Goal: Information Seeking & Learning: Understand process/instructions

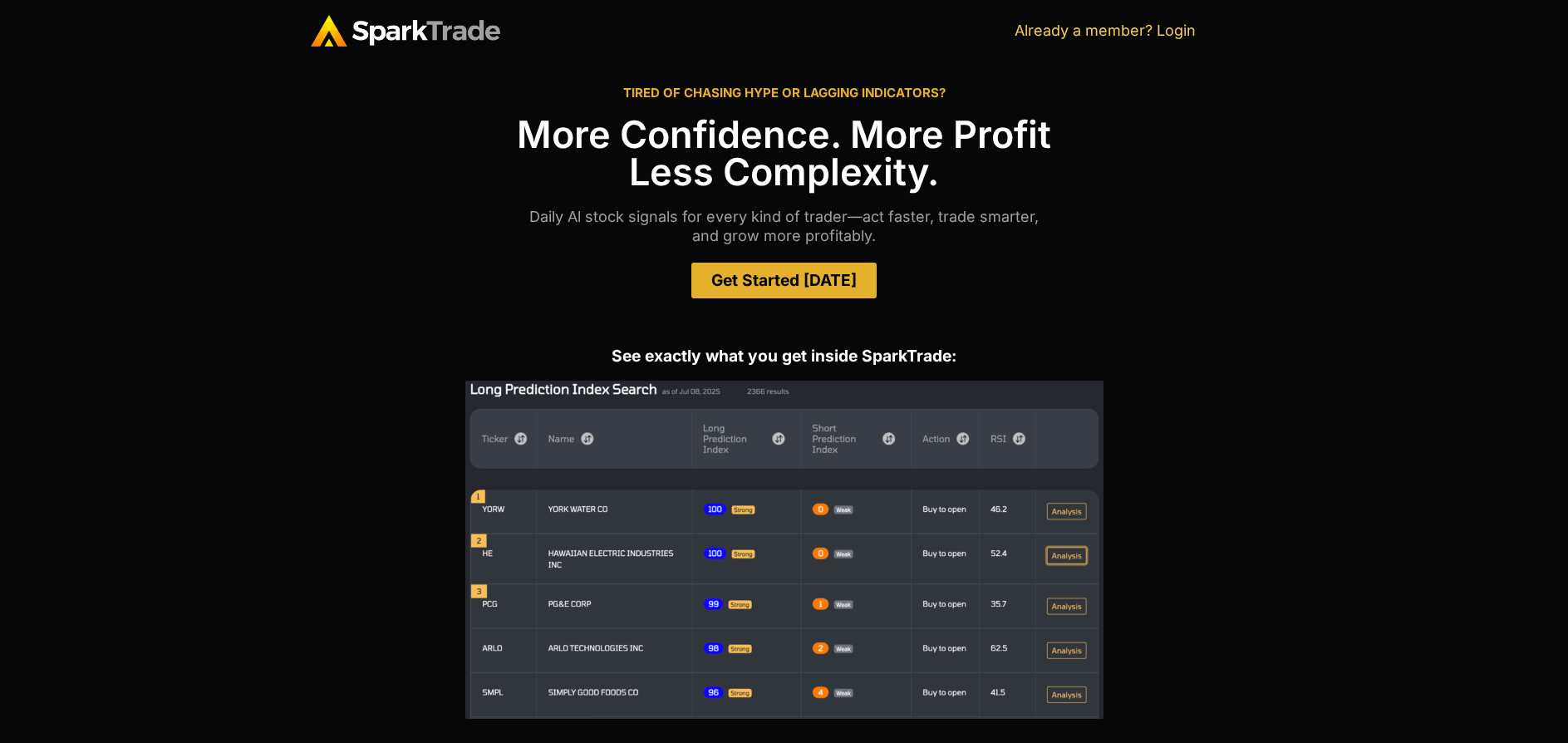
click at [478, 37] on img at bounding box center [405, 31] width 189 height 31
click at [843, 249] on div "TIRED OF CHASING HYPE OR LAGGING INDICATORS? More Confidence. More Profit Less …" at bounding box center [784, 192] width 948 height 262
click at [827, 269] on link "Get Started [DATE]" at bounding box center [784, 280] width 185 height 36
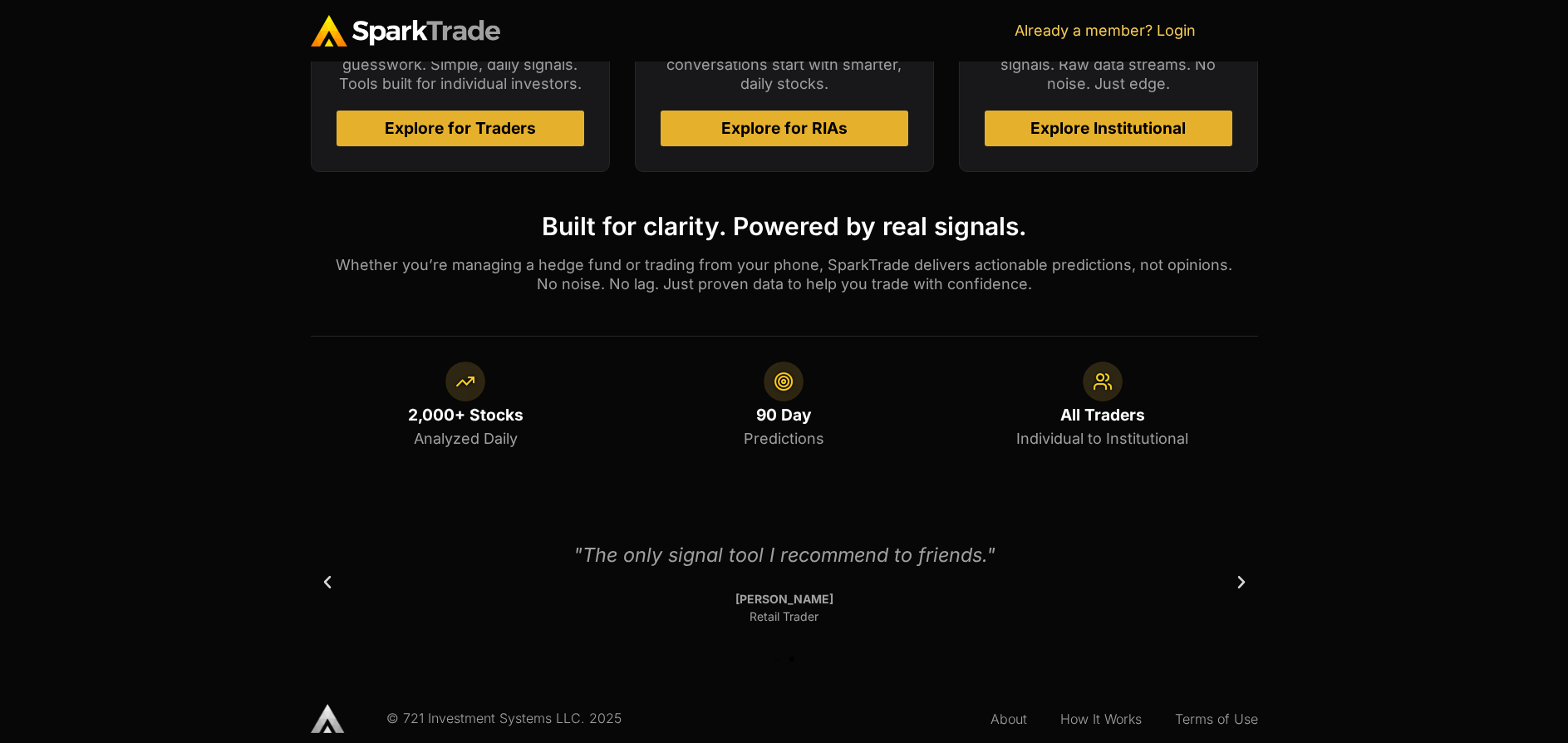
scroll to position [946, 0]
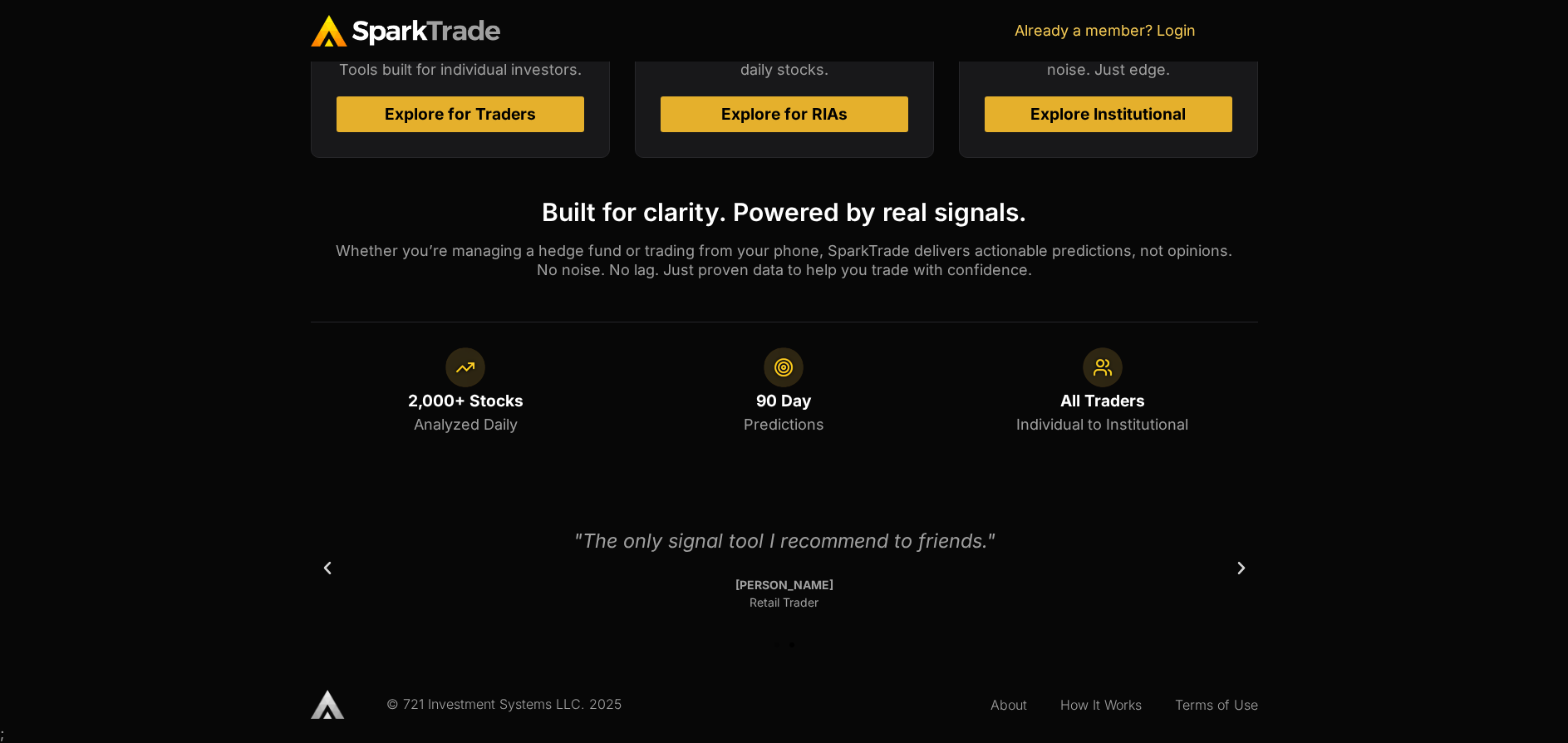
click at [1241, 575] on icon "Next slide" at bounding box center [1241, 568] width 17 height 17
click at [1099, 694] on link "How It Works" at bounding box center [1100, 705] width 114 height 38
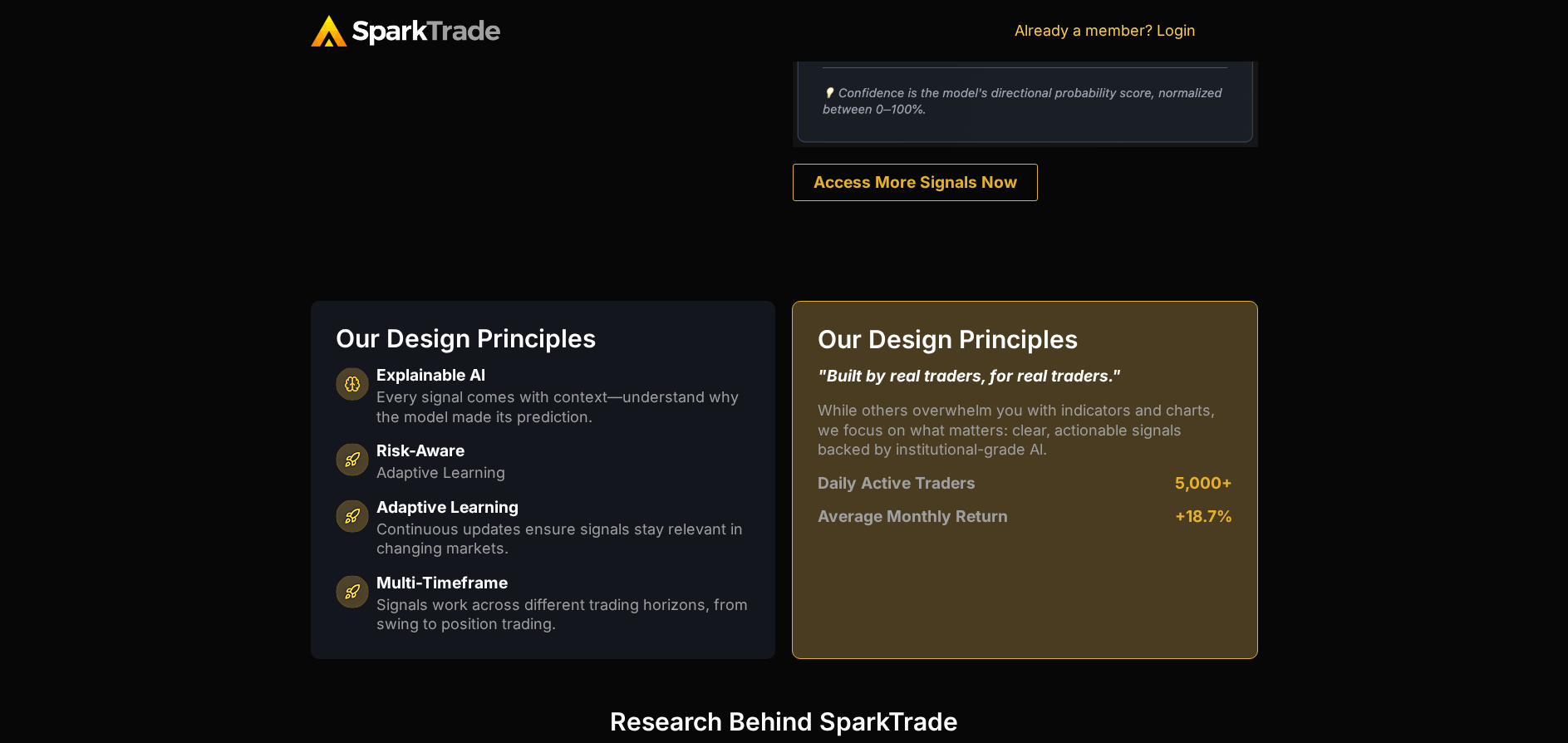
scroll to position [1247, 0]
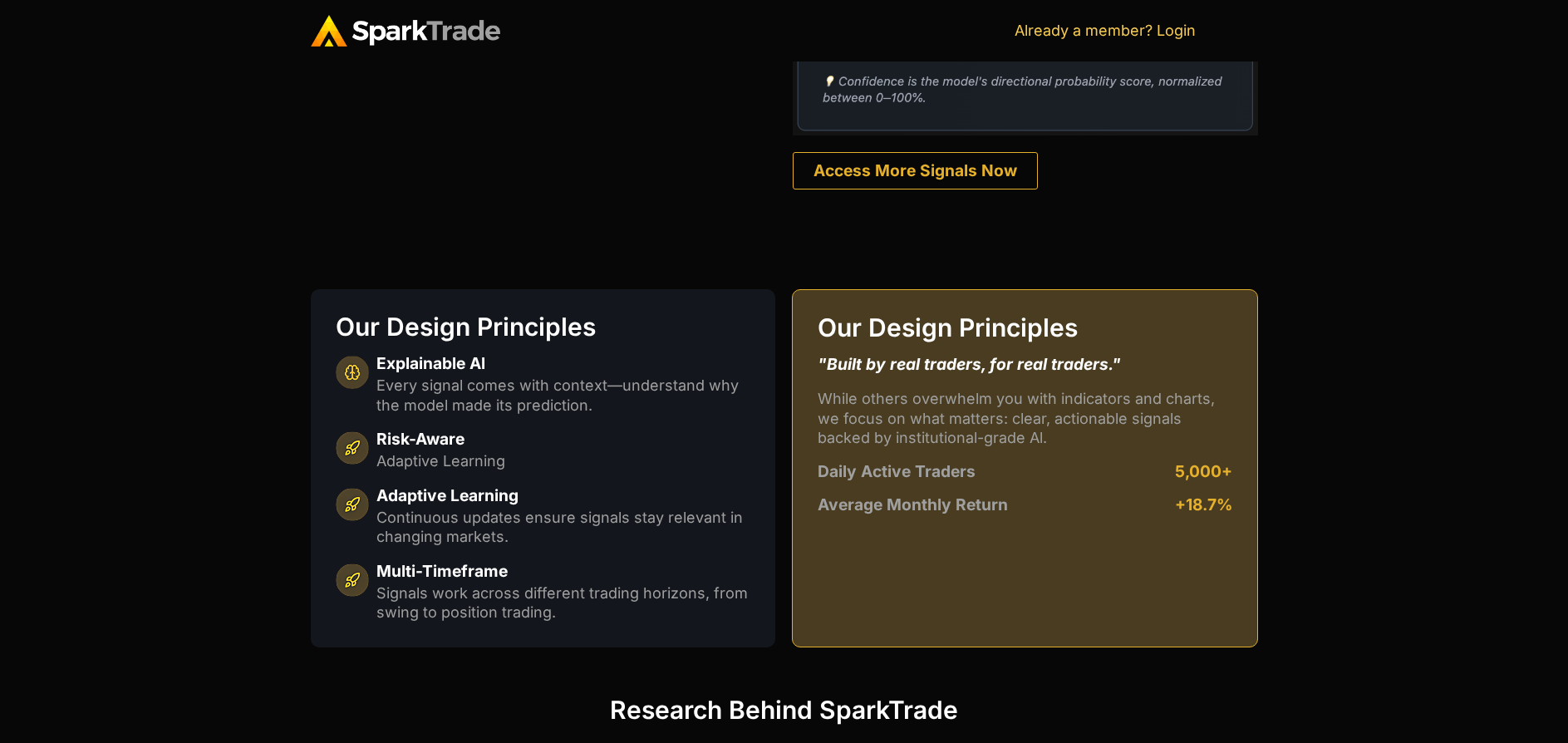
click at [584, 473] on div "Our Design Principles Explainable Al Every signal comes with context—understand…" at bounding box center [543, 468] width 464 height 358
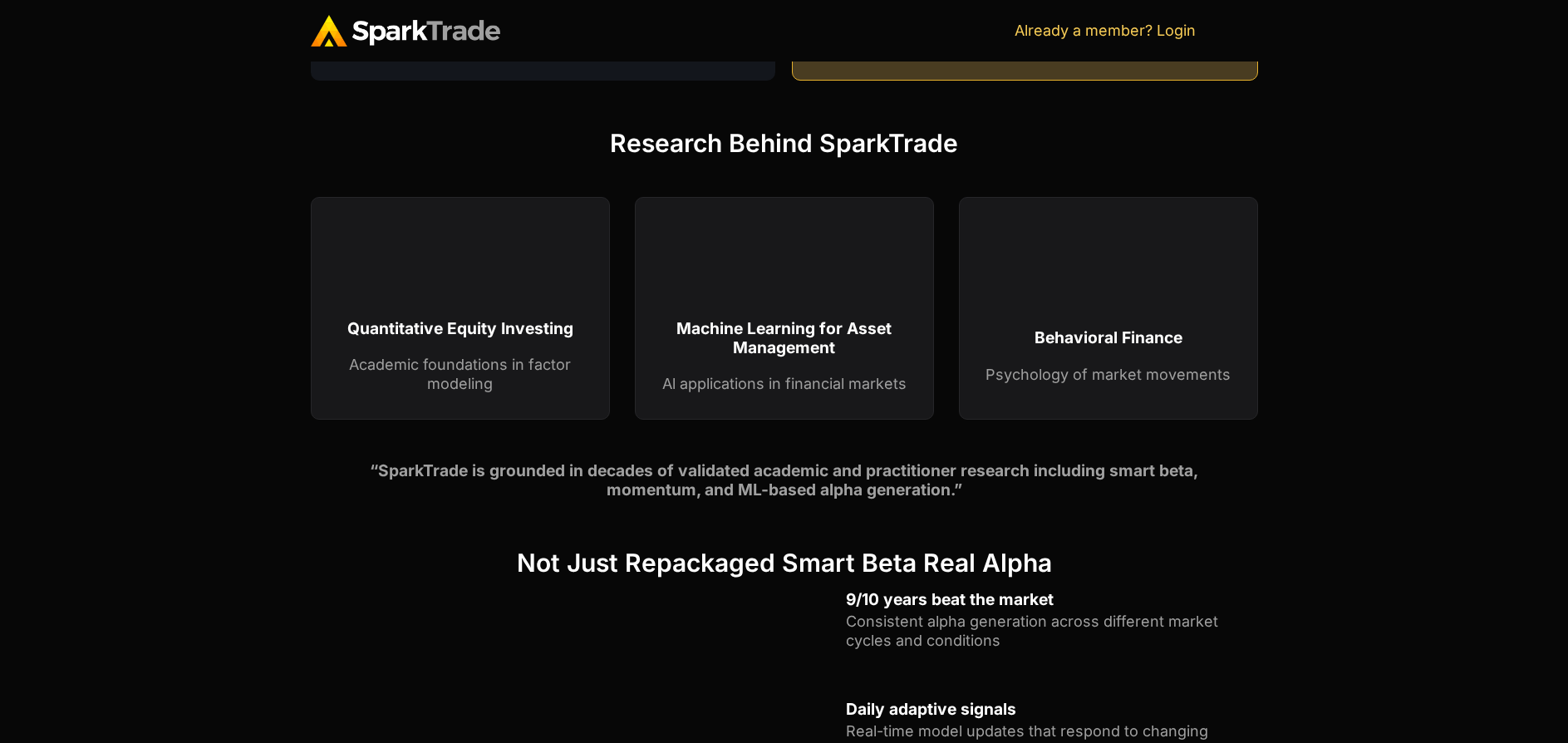
scroll to position [1829, 0]
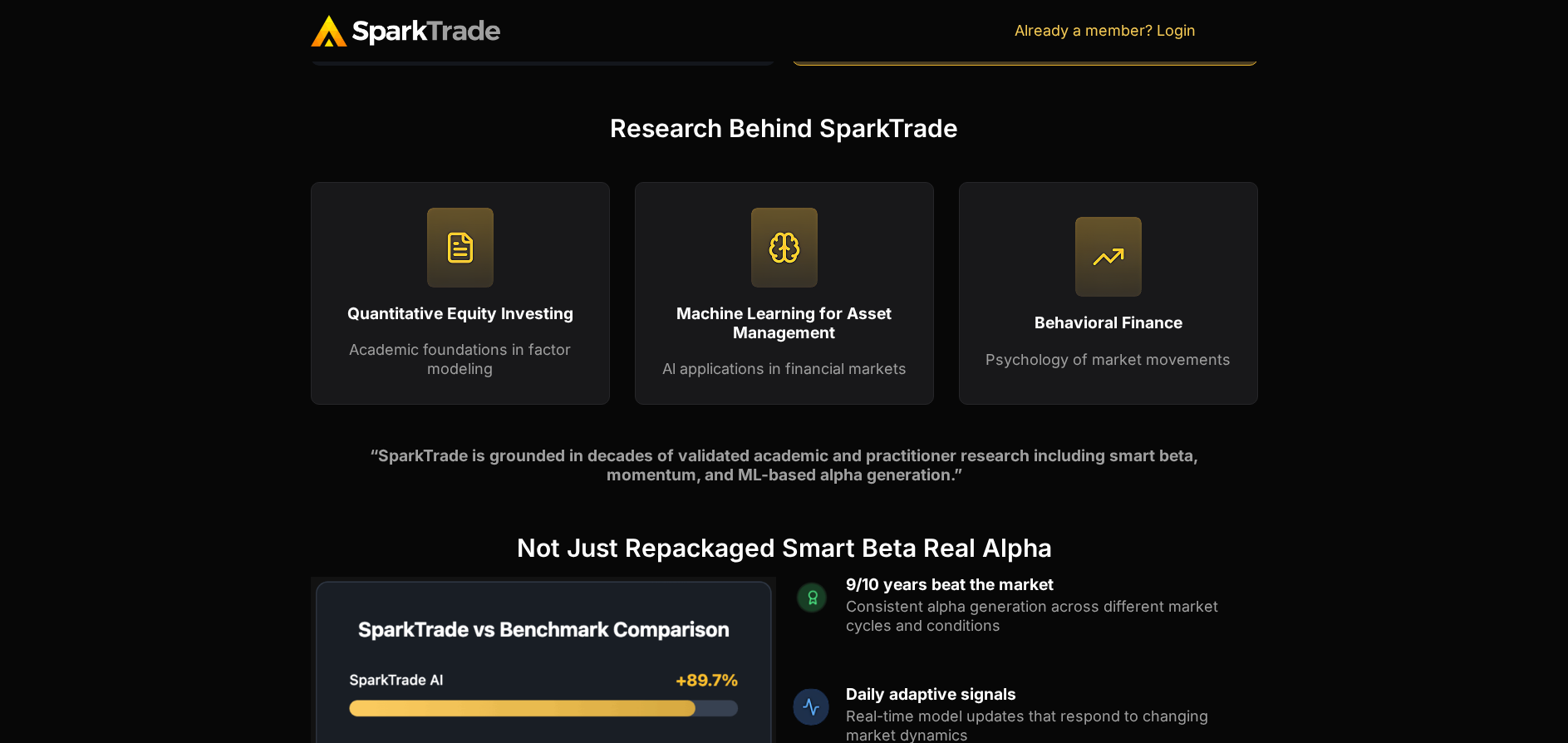
click at [538, 371] on p "Academic foundations in factor modeling" at bounding box center [461, 359] width 248 height 39
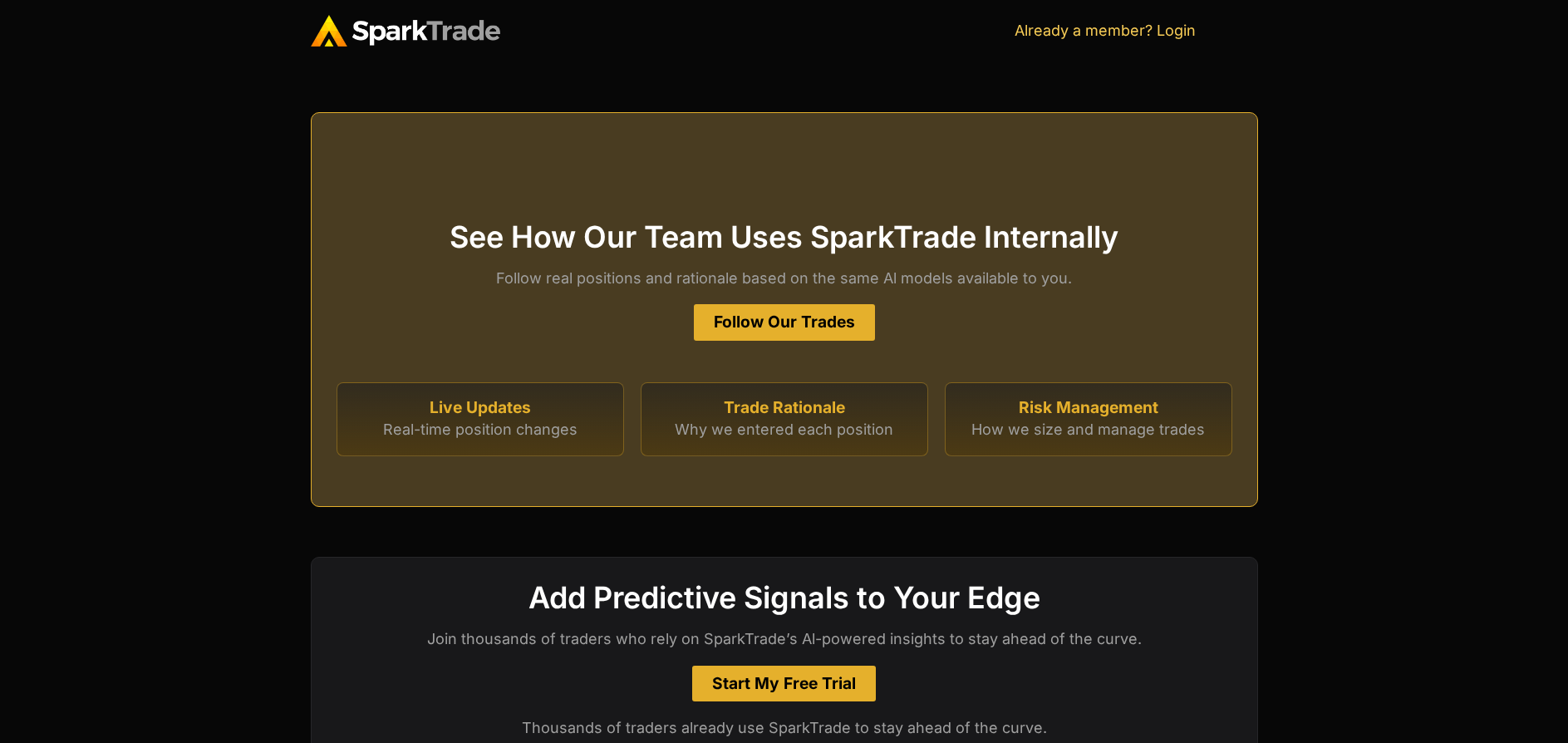
scroll to position [4555, 0]
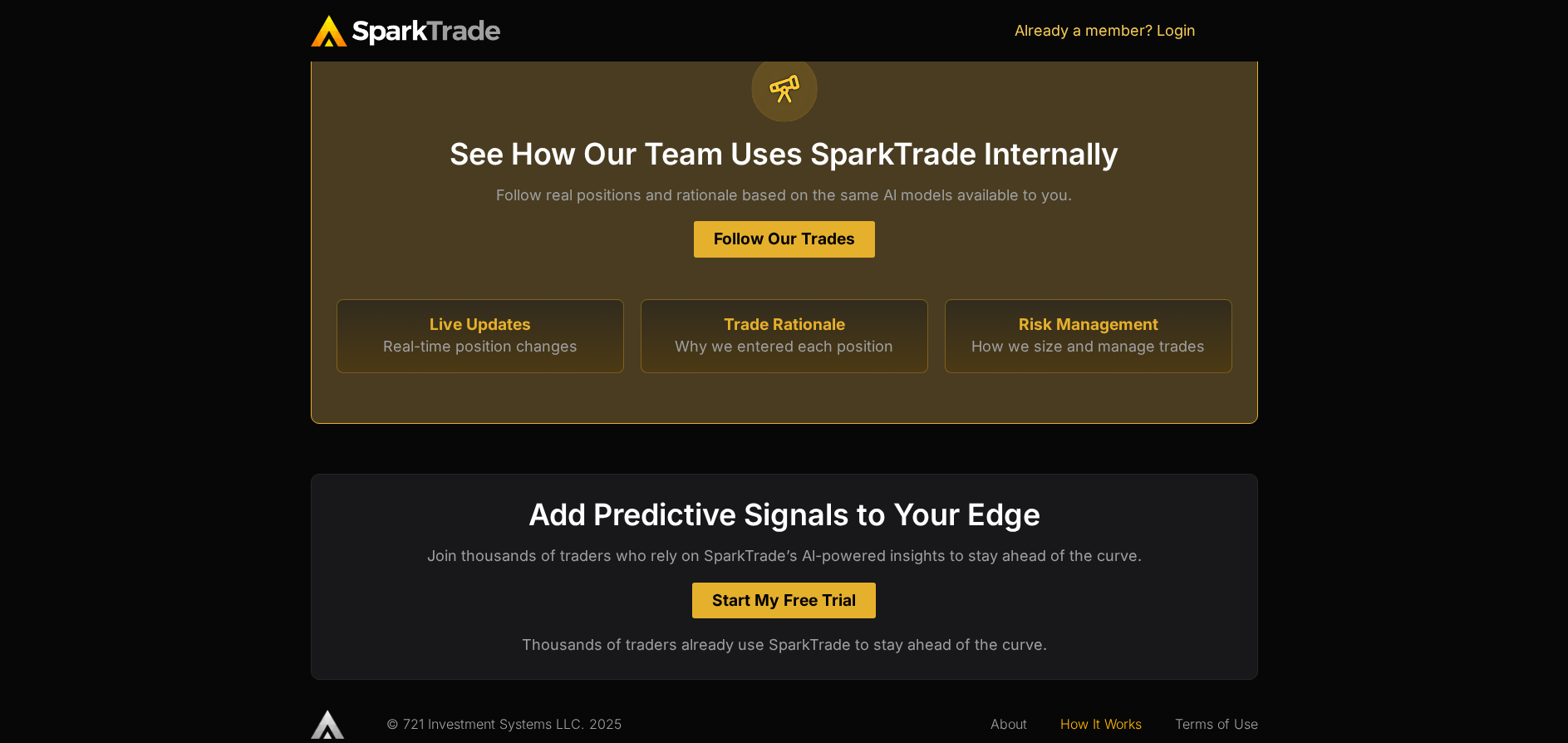
click at [561, 341] on div "Live Updates Real-time position changes" at bounding box center [480, 337] width 287 height 75
click at [735, 337] on p "Why we entered each position" at bounding box center [784, 347] width 252 height 19
click at [1113, 317] on h2 "Risk Management" at bounding box center [1088, 325] width 252 height 16
click at [1098, 326] on div "Risk Management How we size and manage trades" at bounding box center [1088, 337] width 287 height 75
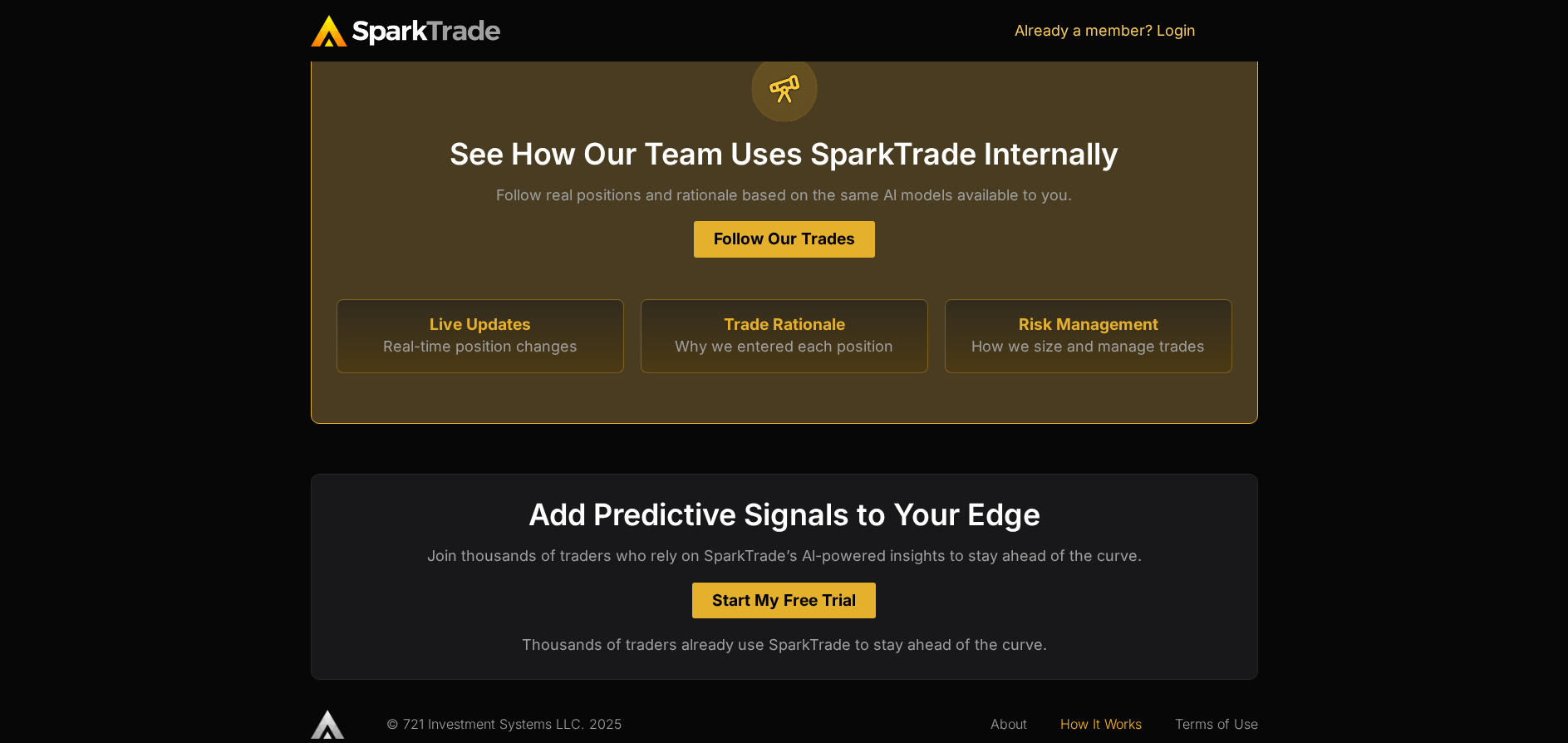
click at [1097, 317] on h2 "Risk Management" at bounding box center [1088, 325] width 252 height 16
click at [1091, 337] on p "How we size and manage trades" at bounding box center [1088, 347] width 252 height 19
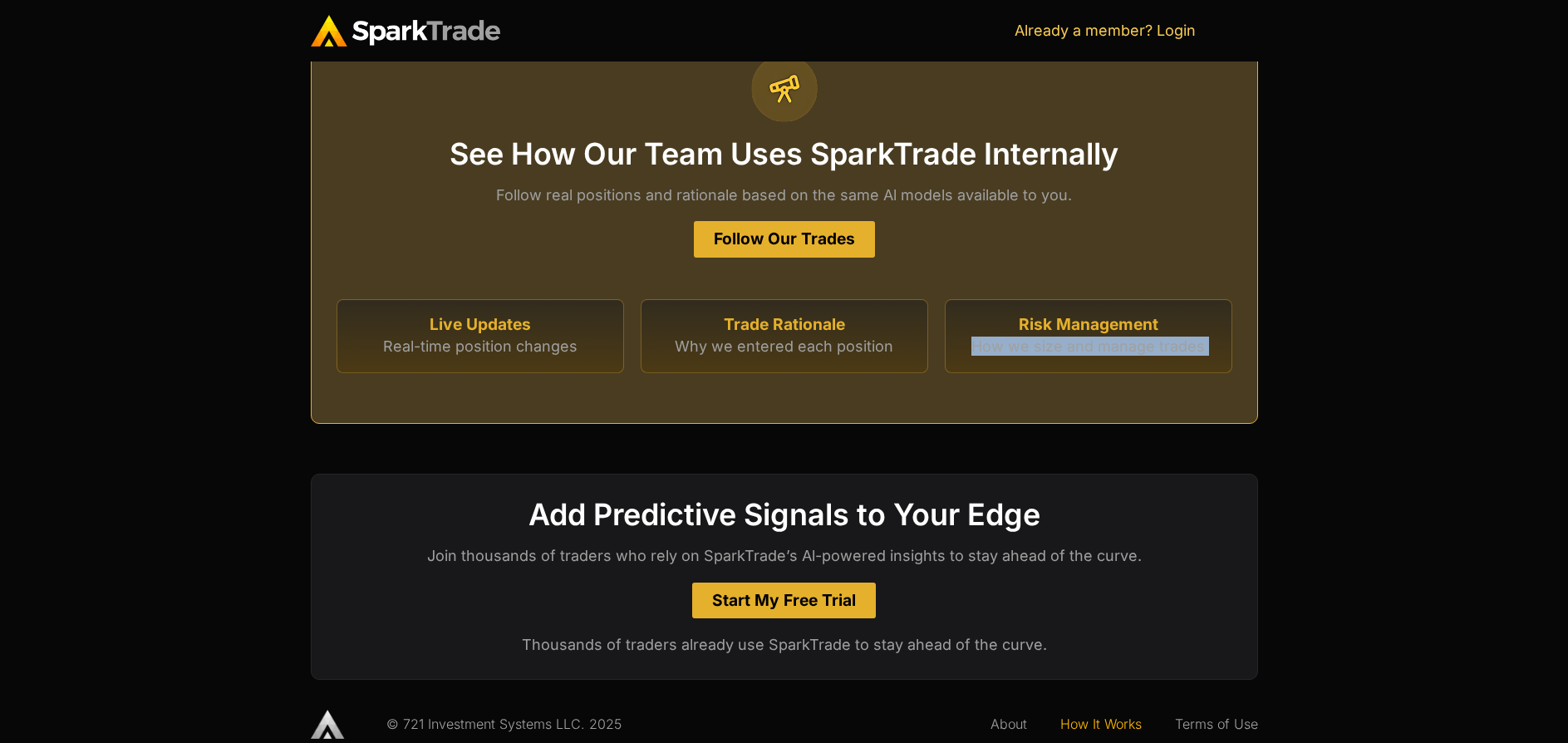
click at [1091, 337] on p "How we size and manage trades" at bounding box center [1088, 347] width 252 height 19
